Goal: Information Seeking & Learning: Learn about a topic

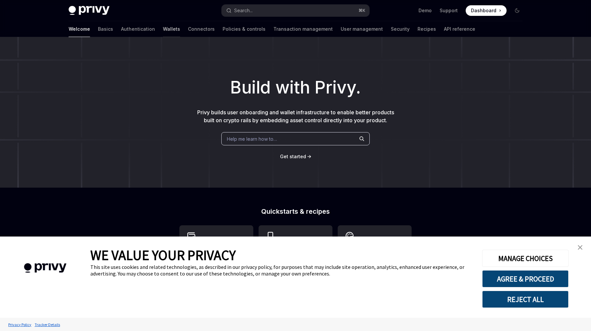
click at [163, 32] on link "Wallets" at bounding box center [171, 29] width 17 height 16
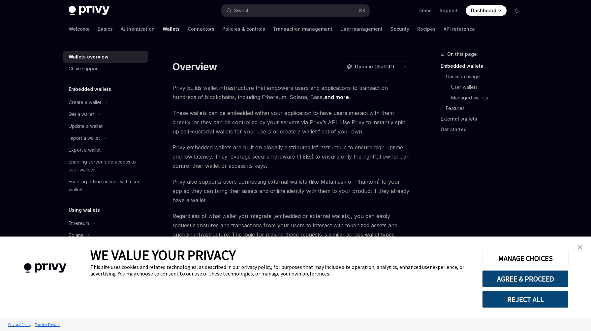
scroll to position [13, 0]
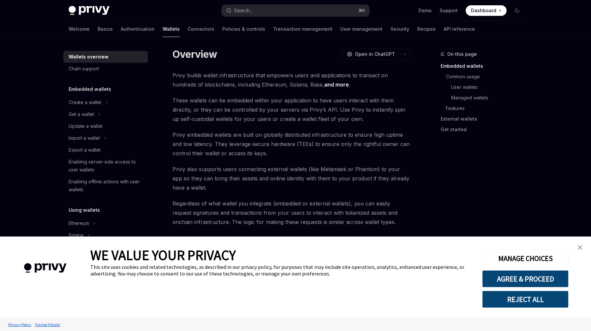
click at [580, 246] on img "close banner" at bounding box center [580, 247] width 5 height 5
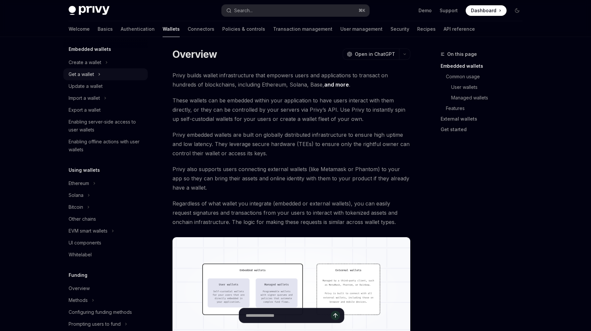
scroll to position [40, 0]
click at [85, 196] on button "Solana" at bounding box center [105, 195] width 84 height 12
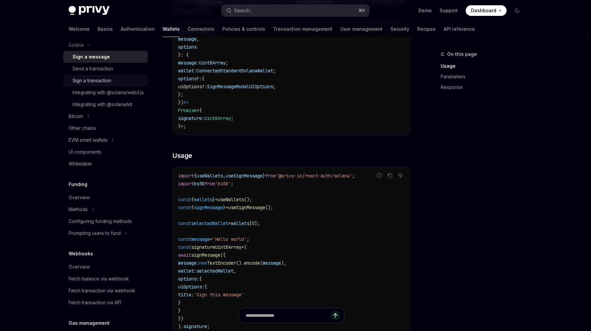
scroll to position [304, 0]
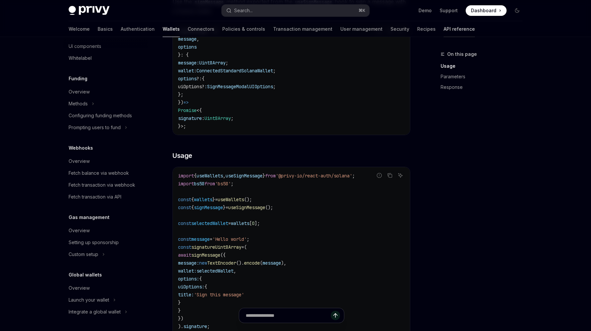
click at [444, 26] on link "API reference" at bounding box center [459, 29] width 31 height 16
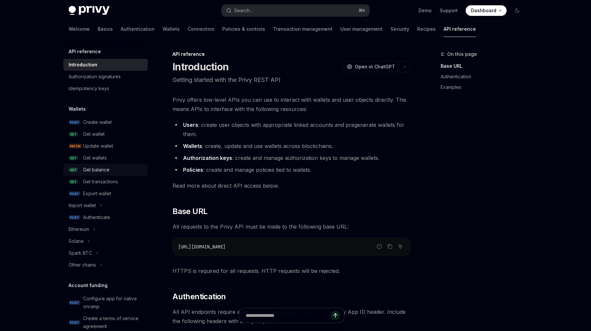
click at [105, 167] on div "Get balance" at bounding box center [96, 170] width 26 height 8
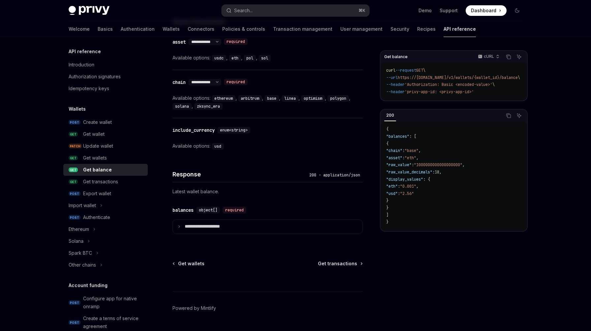
scroll to position [323, 0]
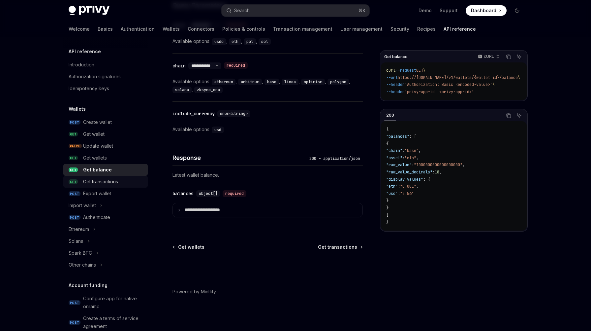
click at [112, 181] on div "Get transactions" at bounding box center [100, 182] width 35 height 8
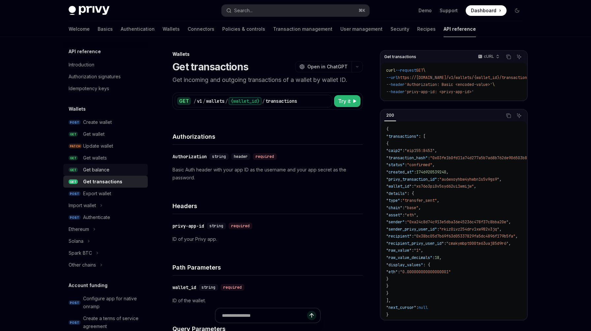
click at [102, 172] on div "Get balance" at bounding box center [96, 170] width 26 height 8
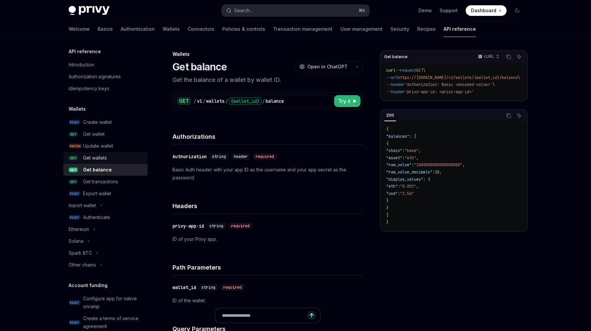
click at [99, 157] on div "Get wallets" at bounding box center [95, 158] width 24 height 8
type textarea "*"
